Goal: Task Accomplishment & Management: Use online tool/utility

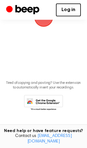
scroll to position [74, 0]
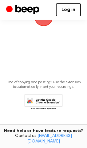
click at [41, 56] on main "Record a Voice Note for Docs Tap to Record. Tired of copying and pasting? Use t…" at bounding box center [43, 27] width 87 height 202
click at [44, 22] on span "button" at bounding box center [43, 16] width 17 height 17
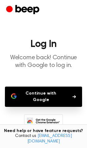
click at [44, 99] on button "Continue with Google" at bounding box center [43, 97] width 77 height 20
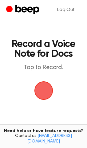
click at [43, 89] on span "button" at bounding box center [43, 90] width 19 height 19
click at [42, 87] on span "button" at bounding box center [44, 91] width 32 height 32
click at [52, 94] on span "button" at bounding box center [43, 90] width 17 height 17
